Goal: Find specific page/section: Find specific page/section

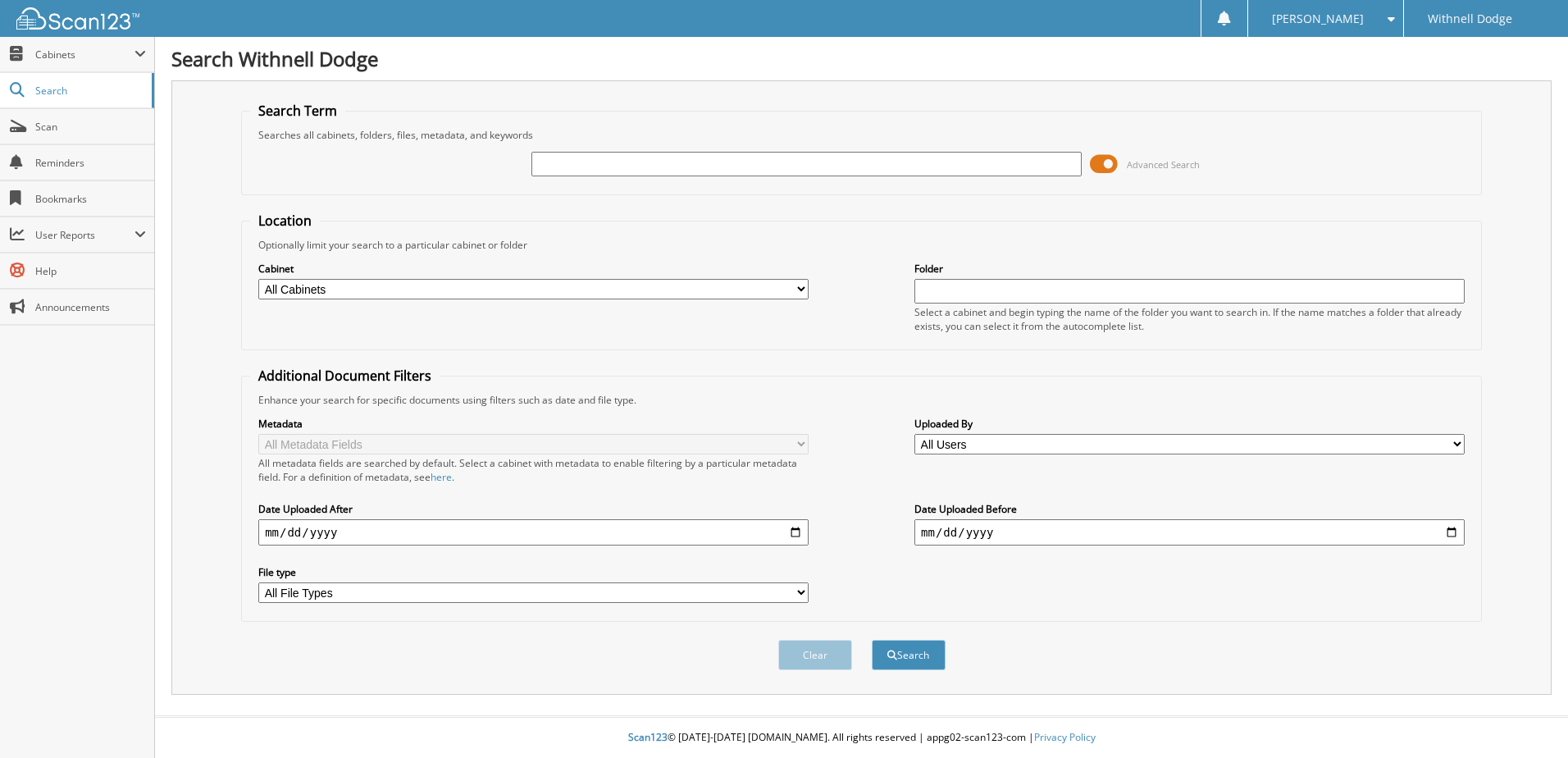
click at [597, 162] on input "text" at bounding box center [807, 163] width 551 height 25
type input "h4600a"
click at [872, 640] on button "Search" at bounding box center [908, 655] width 74 height 30
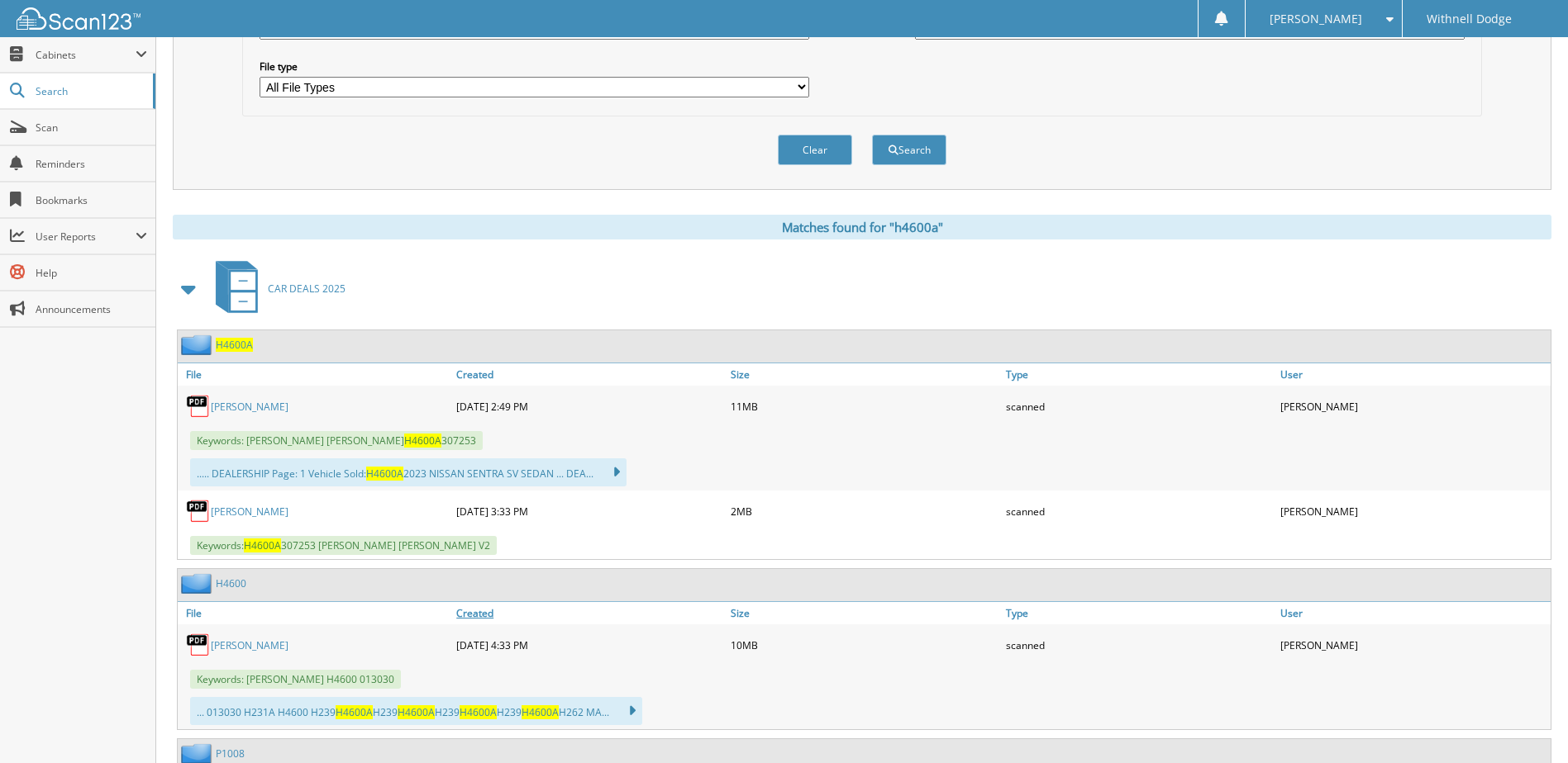
scroll to position [661, 0]
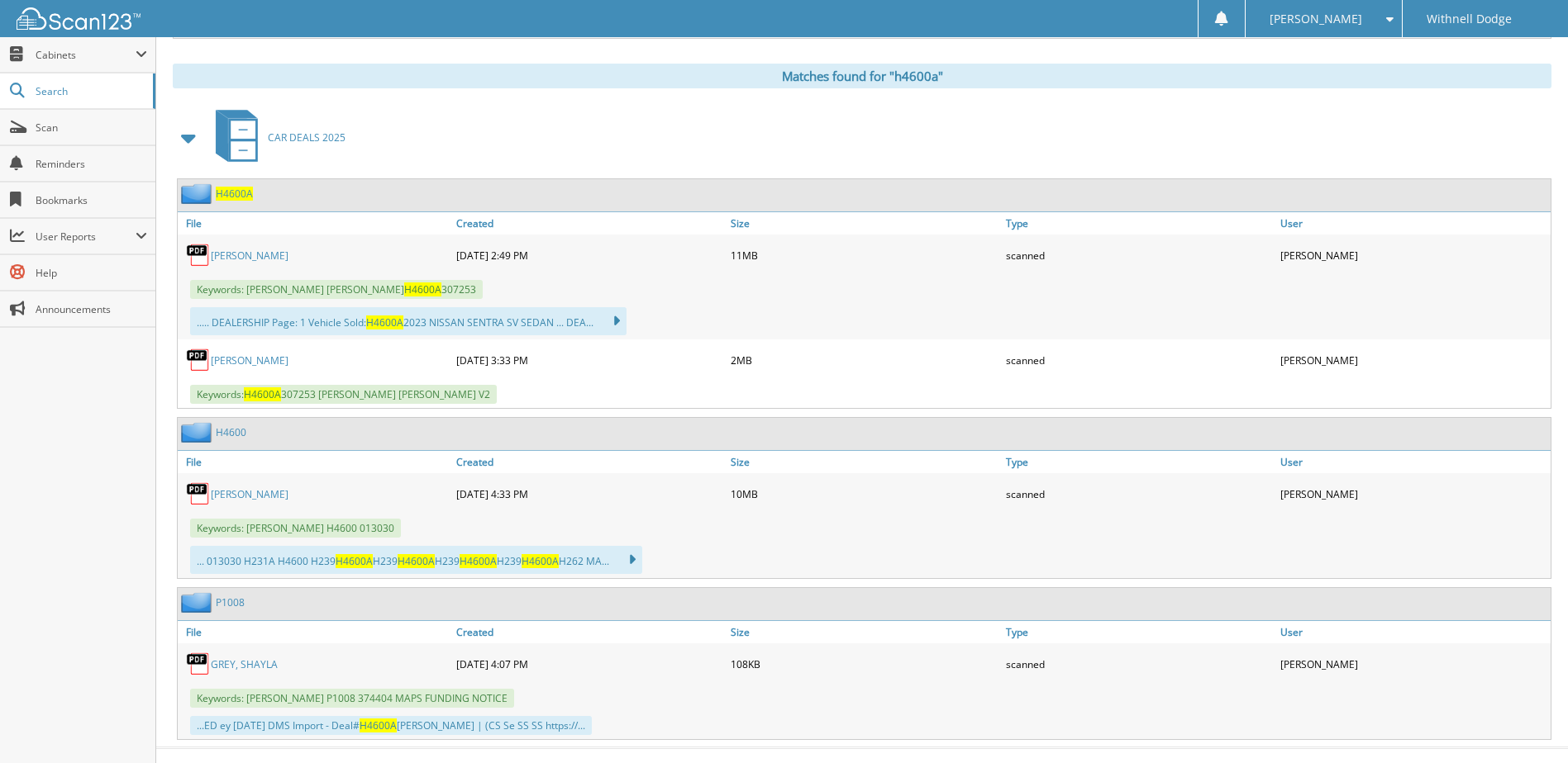
click at [267, 245] on div "[PERSON_NAME]" at bounding box center [315, 255] width 274 height 33
click at [272, 248] on div "[PERSON_NAME]" at bounding box center [315, 255] width 274 height 33
click at [272, 253] on link "[PERSON_NAME]" at bounding box center [250, 255] width 78 height 14
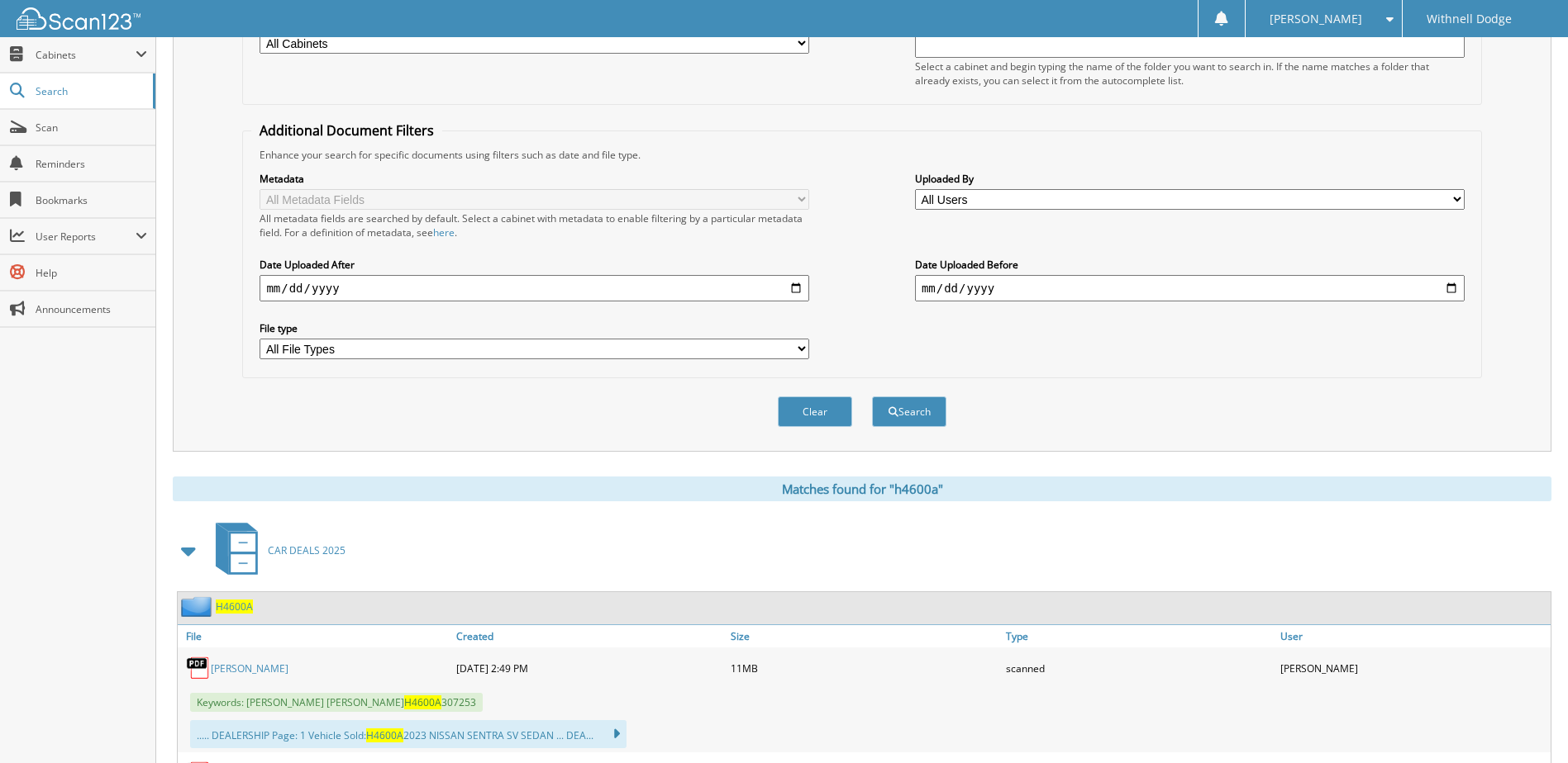
scroll to position [0, 0]
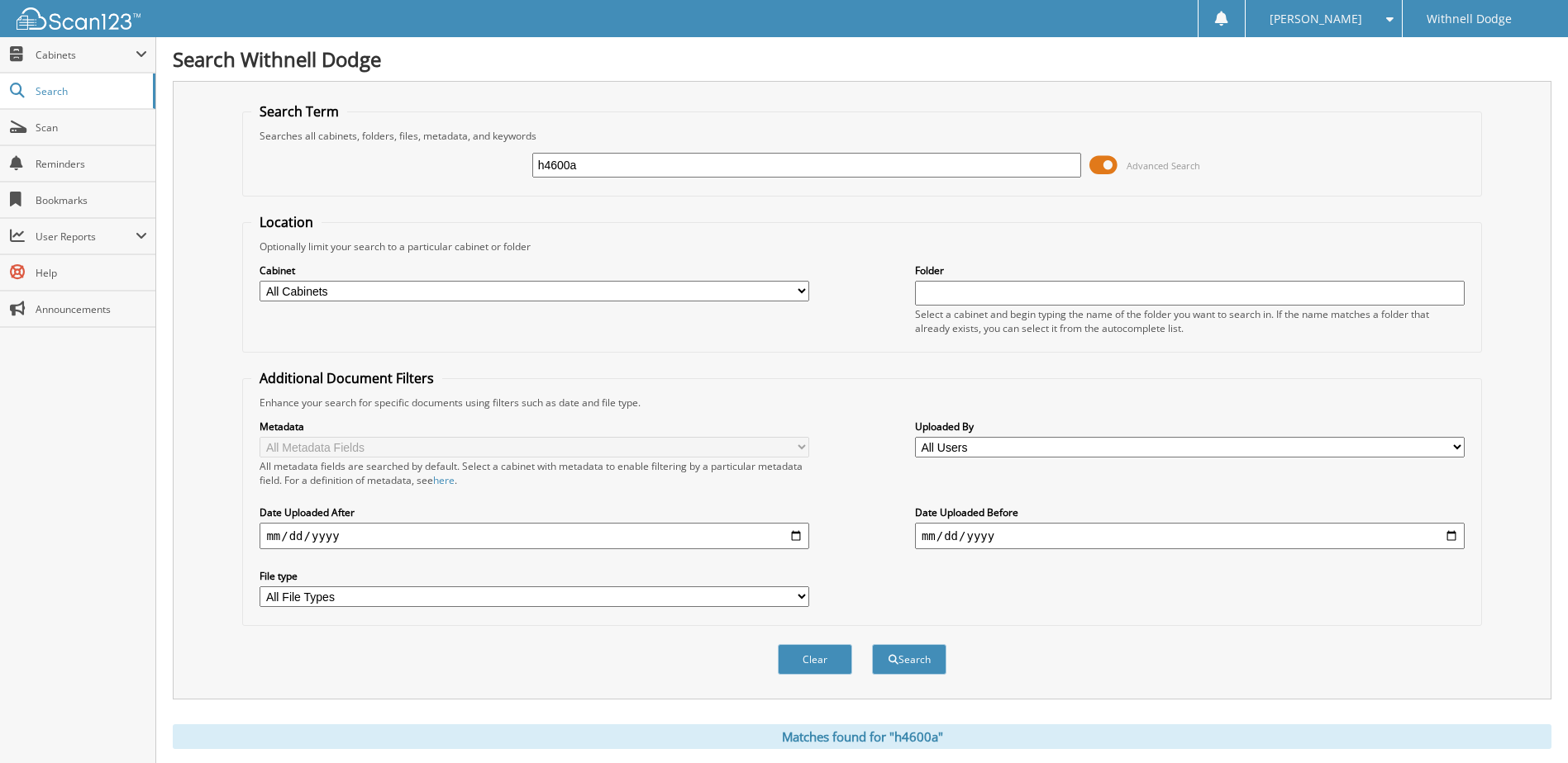
click at [1112, 163] on span at bounding box center [1103, 164] width 28 height 25
